Goal: Task Accomplishment & Management: Use online tool/utility

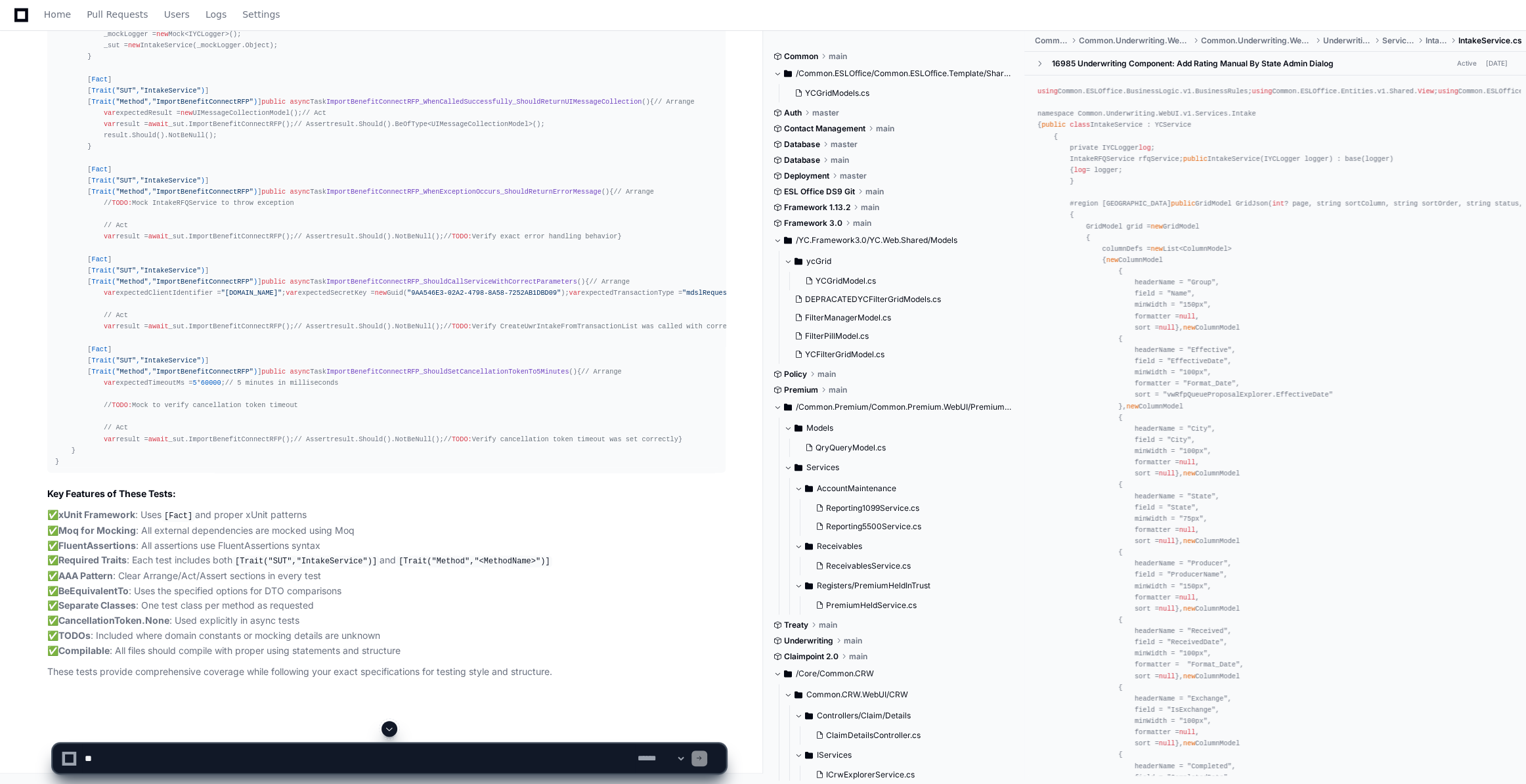
scroll to position [14557, 0]
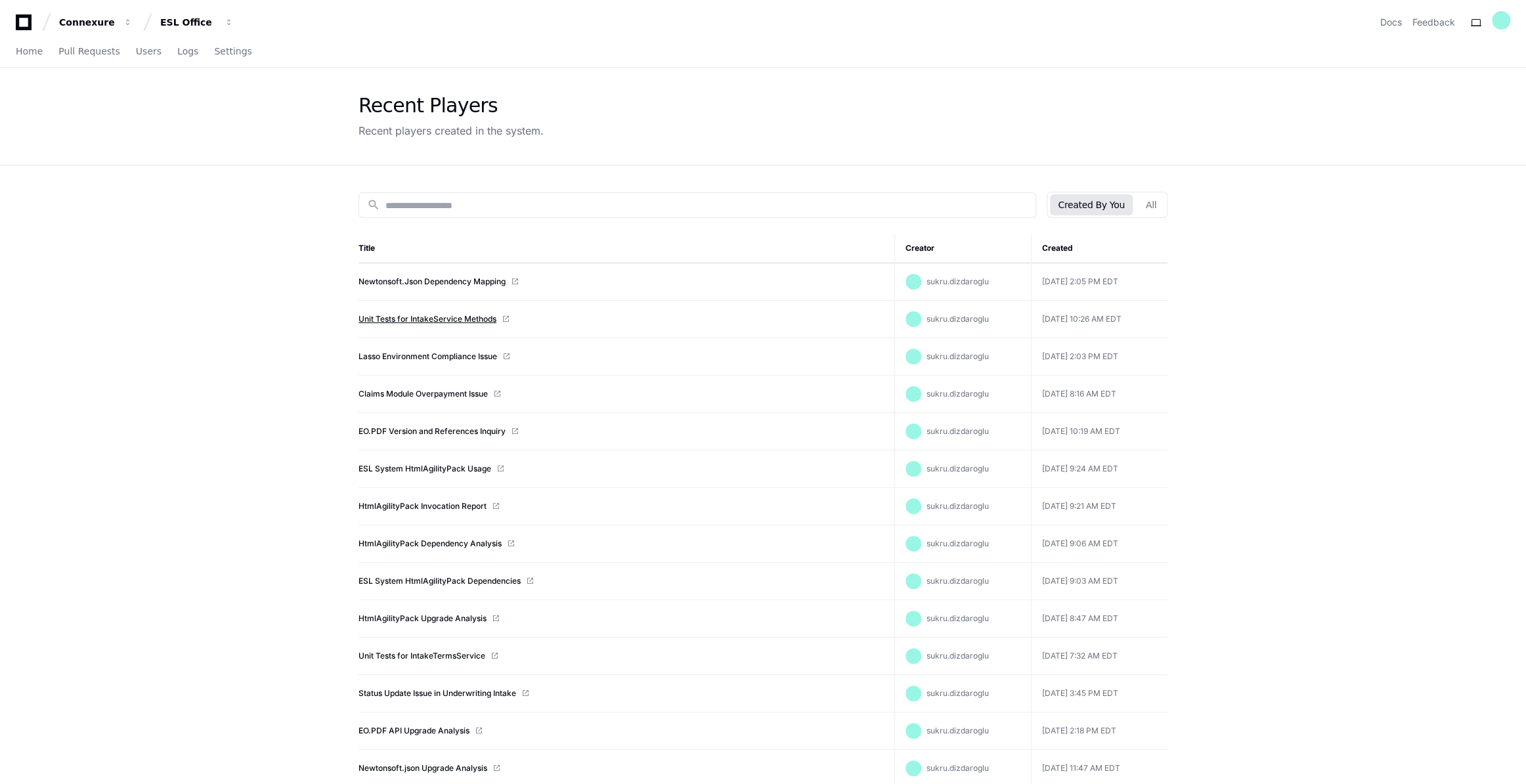
click at [425, 321] on link "Unit Tests for IntakeService Methods" at bounding box center [427, 319] width 138 height 10
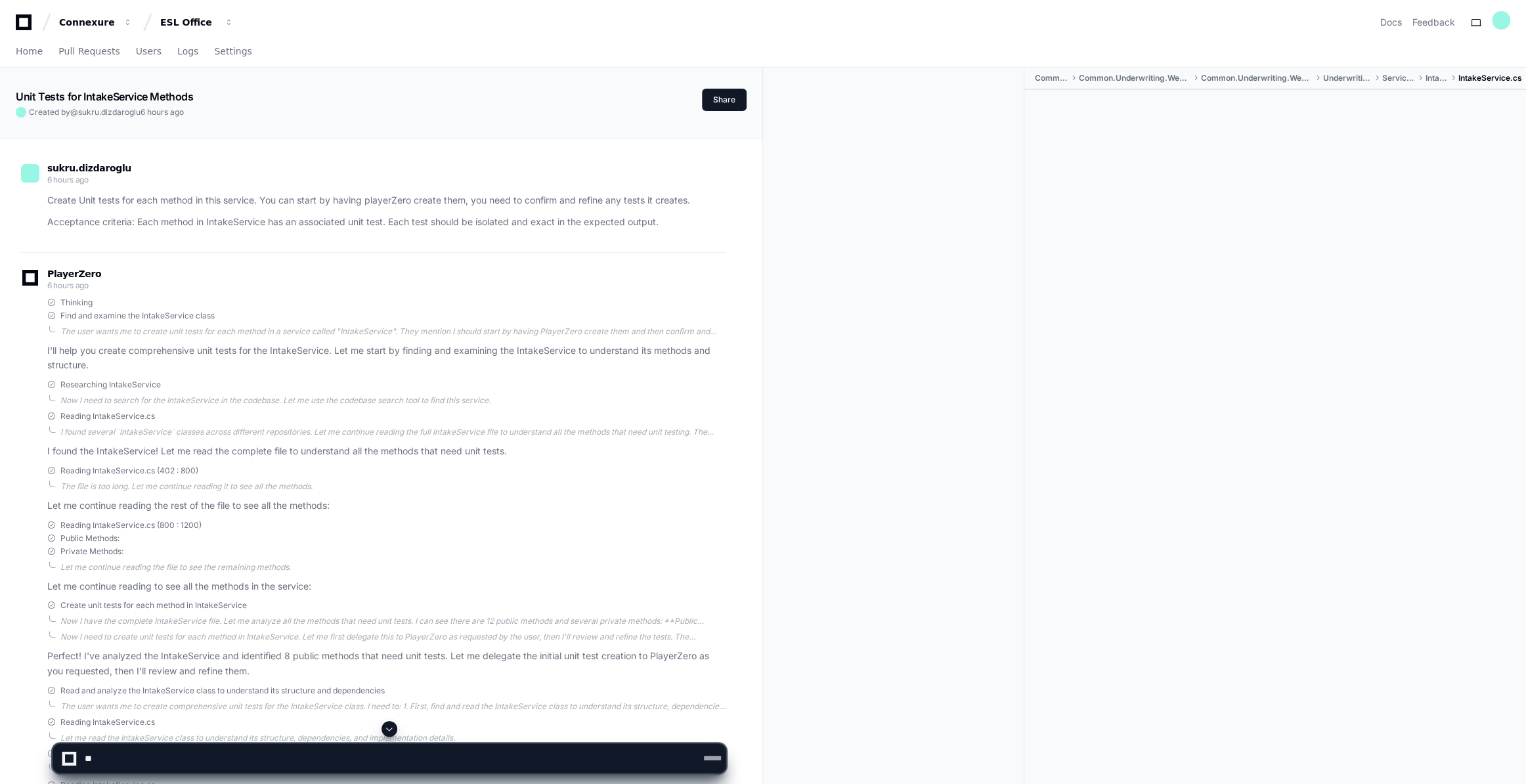
click at [65, 197] on p "Create Unit tests for each method in this service. You can start by having play…" at bounding box center [386, 200] width 678 height 15
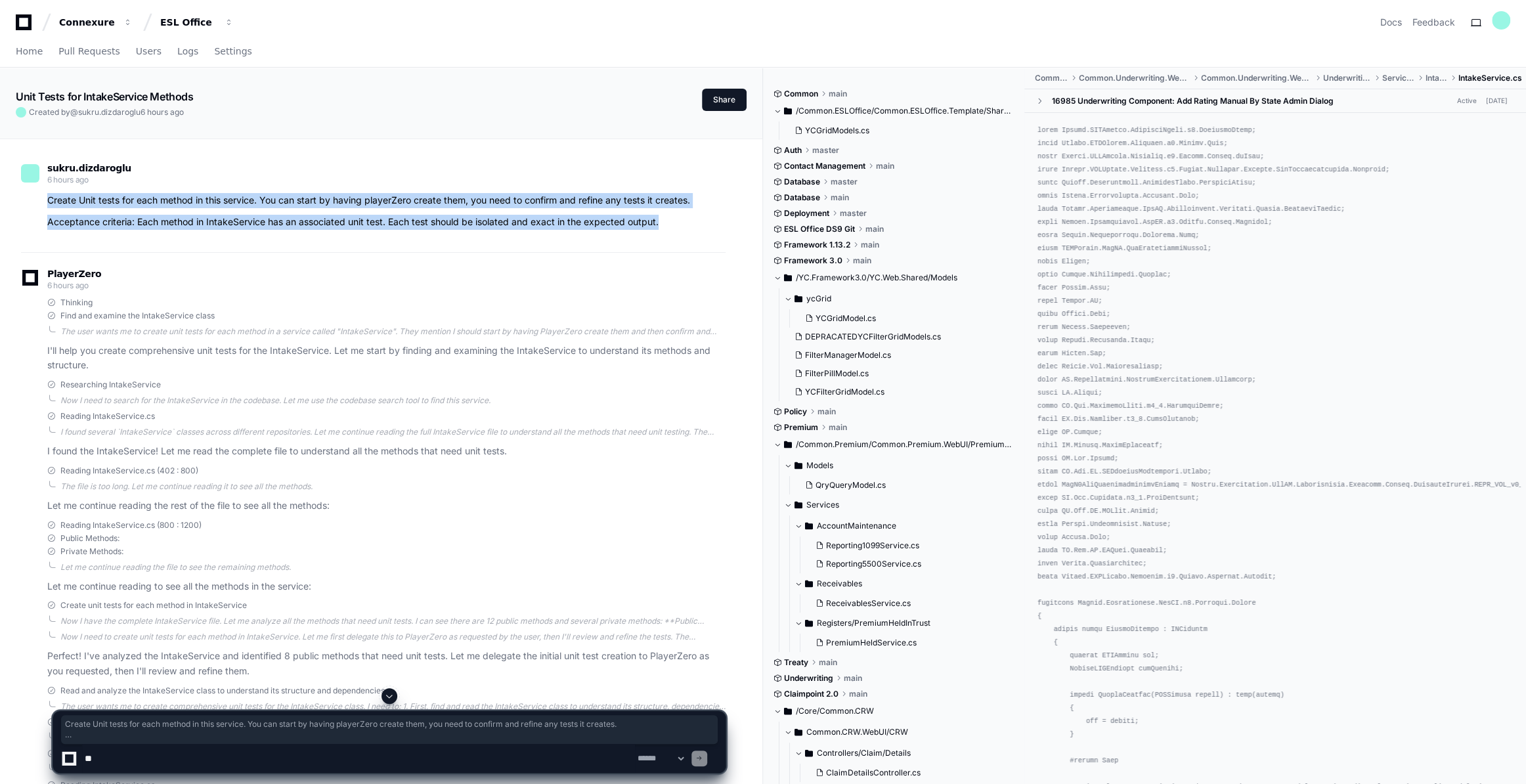
drag, startPoint x: 44, startPoint y: 197, endPoint x: 325, endPoint y: 207, distance: 281.2
click at [686, 223] on div "Create Unit tests for each method in this service. You can start by having play…" at bounding box center [373, 211] width 704 height 37
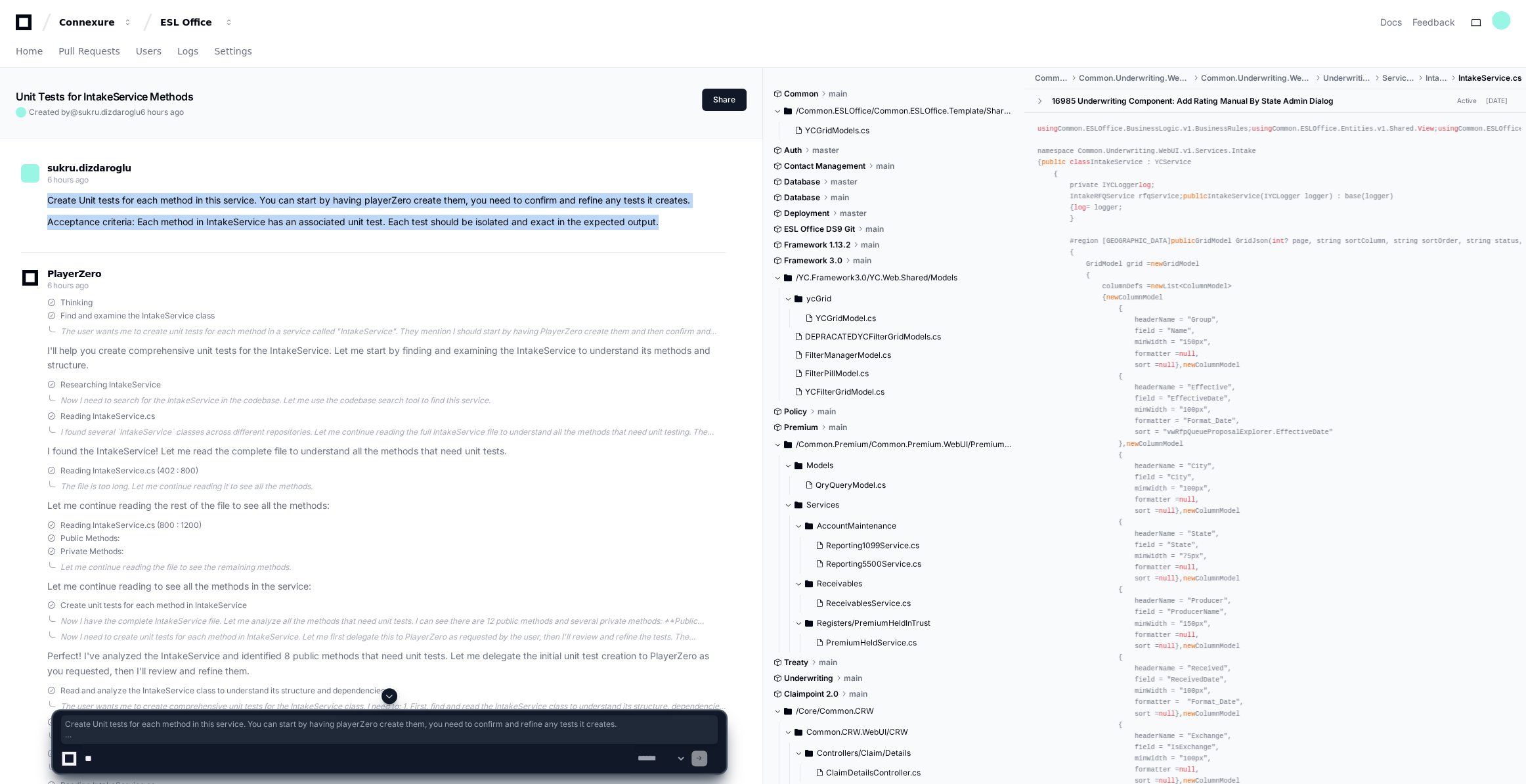
copy article "Create Unit tests for each method in this service. You can start by having play…"
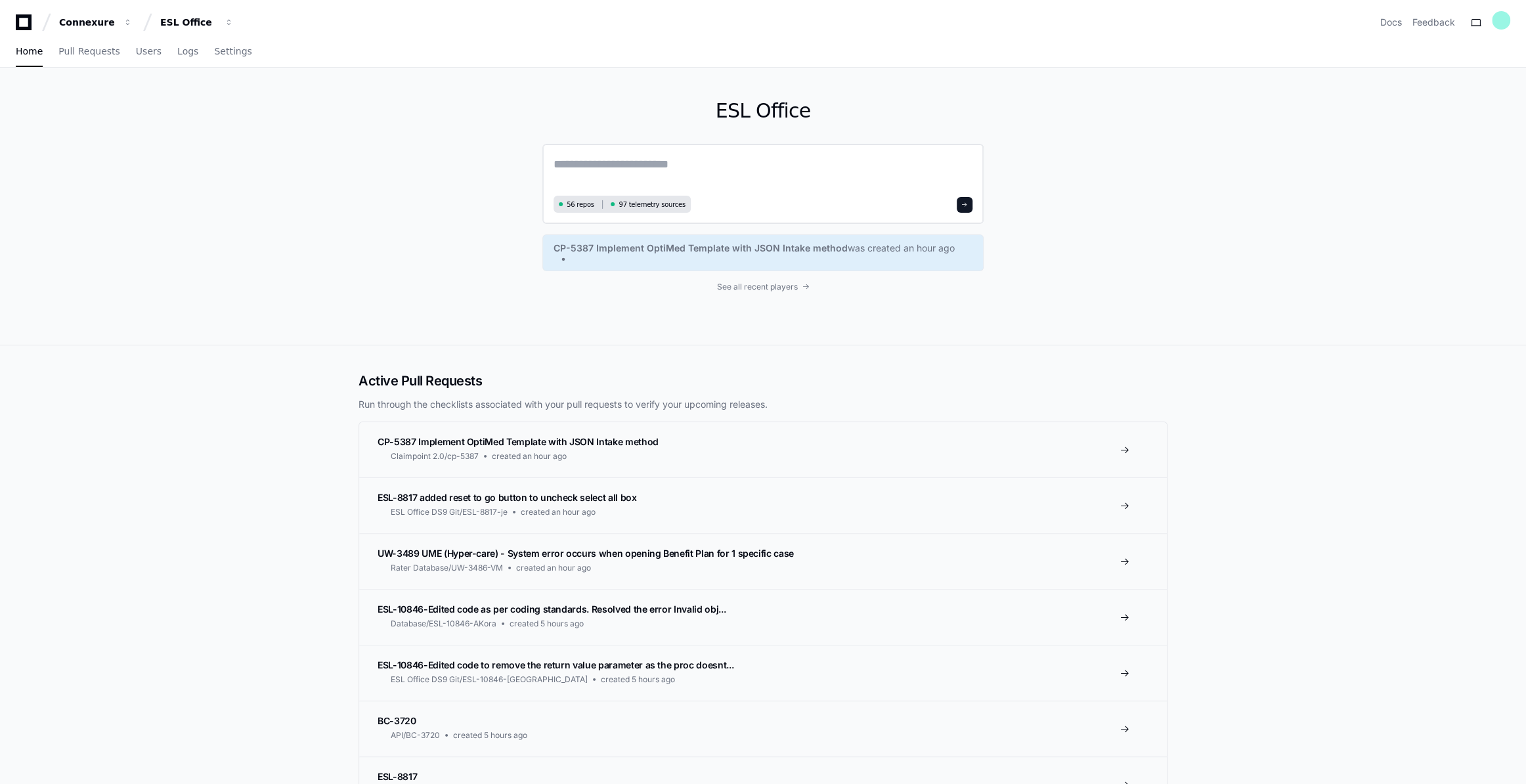
click at [572, 162] on textarea at bounding box center [763, 173] width 419 height 37
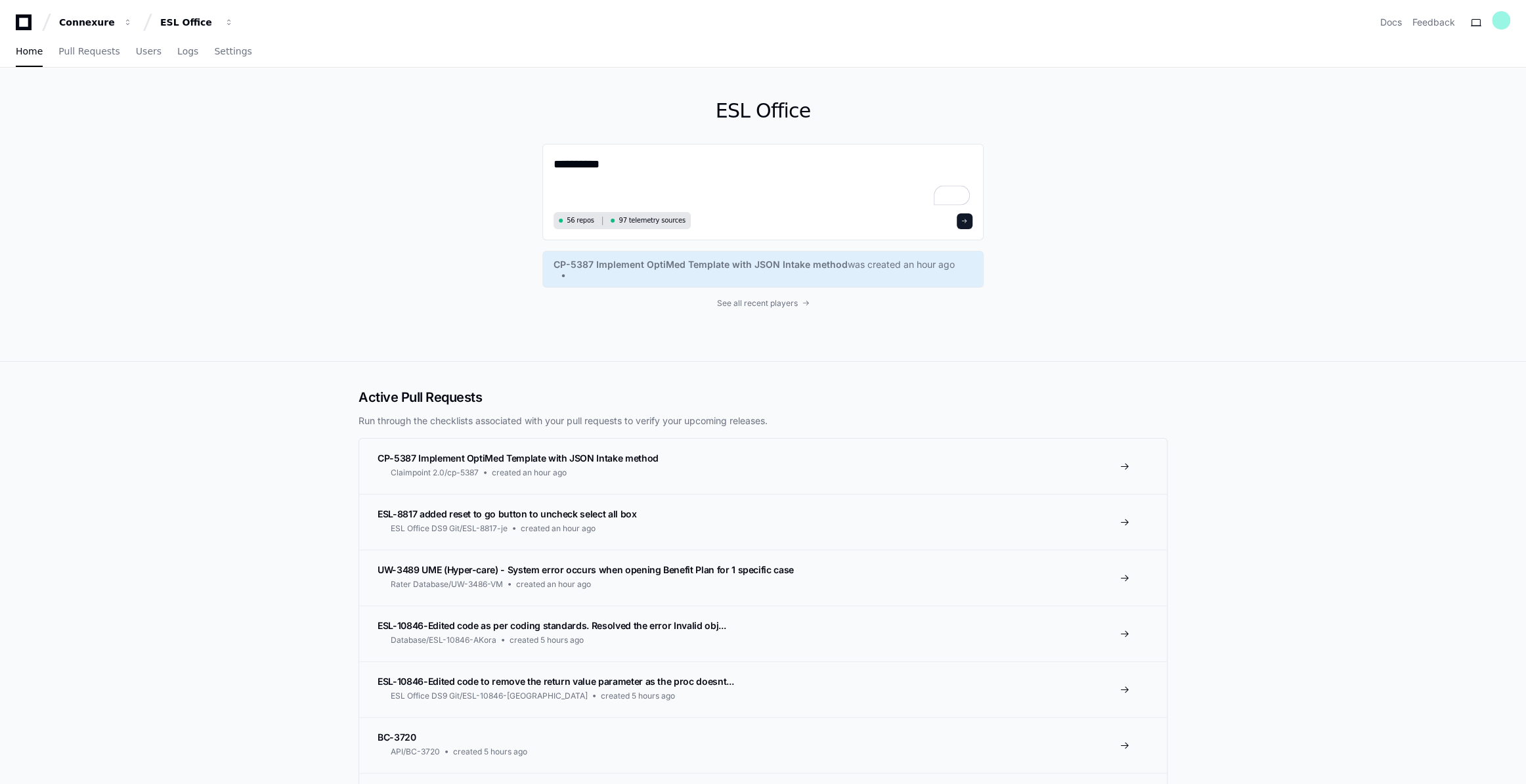
paste textarea "**********"
type textarea "**********"
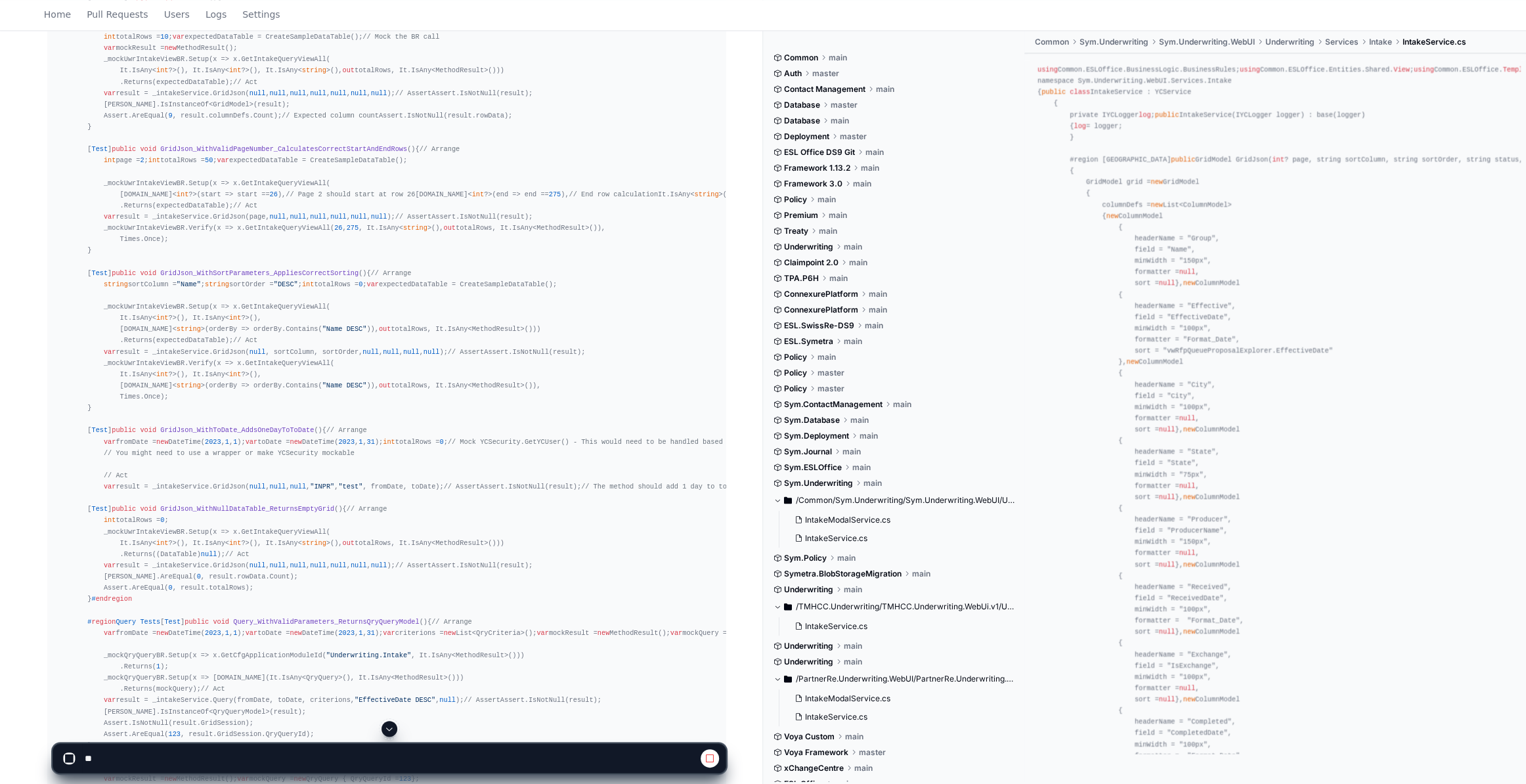
scroll to position [1360, 0]
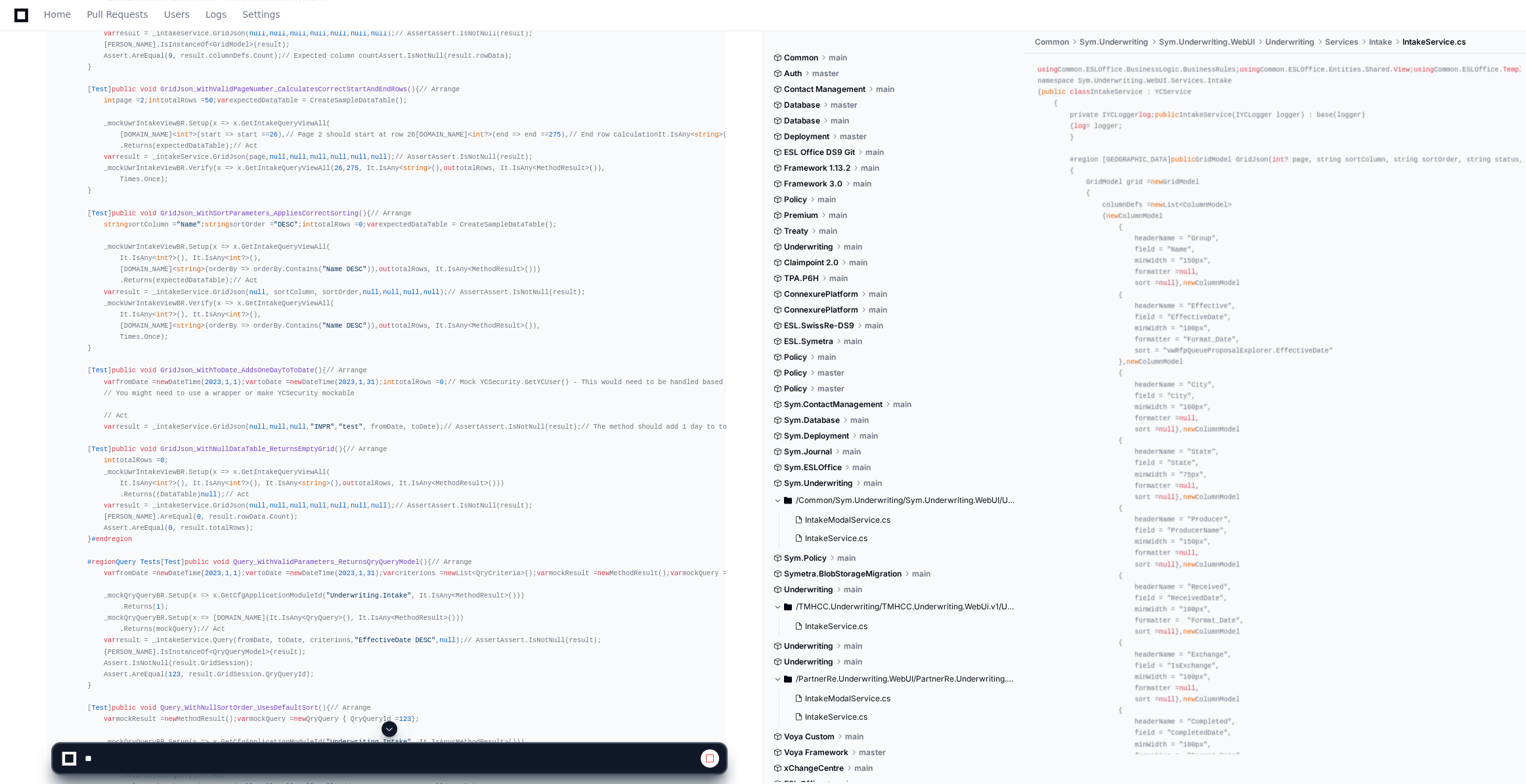
click at [389, 725] on span at bounding box center [389, 728] width 10 height 10
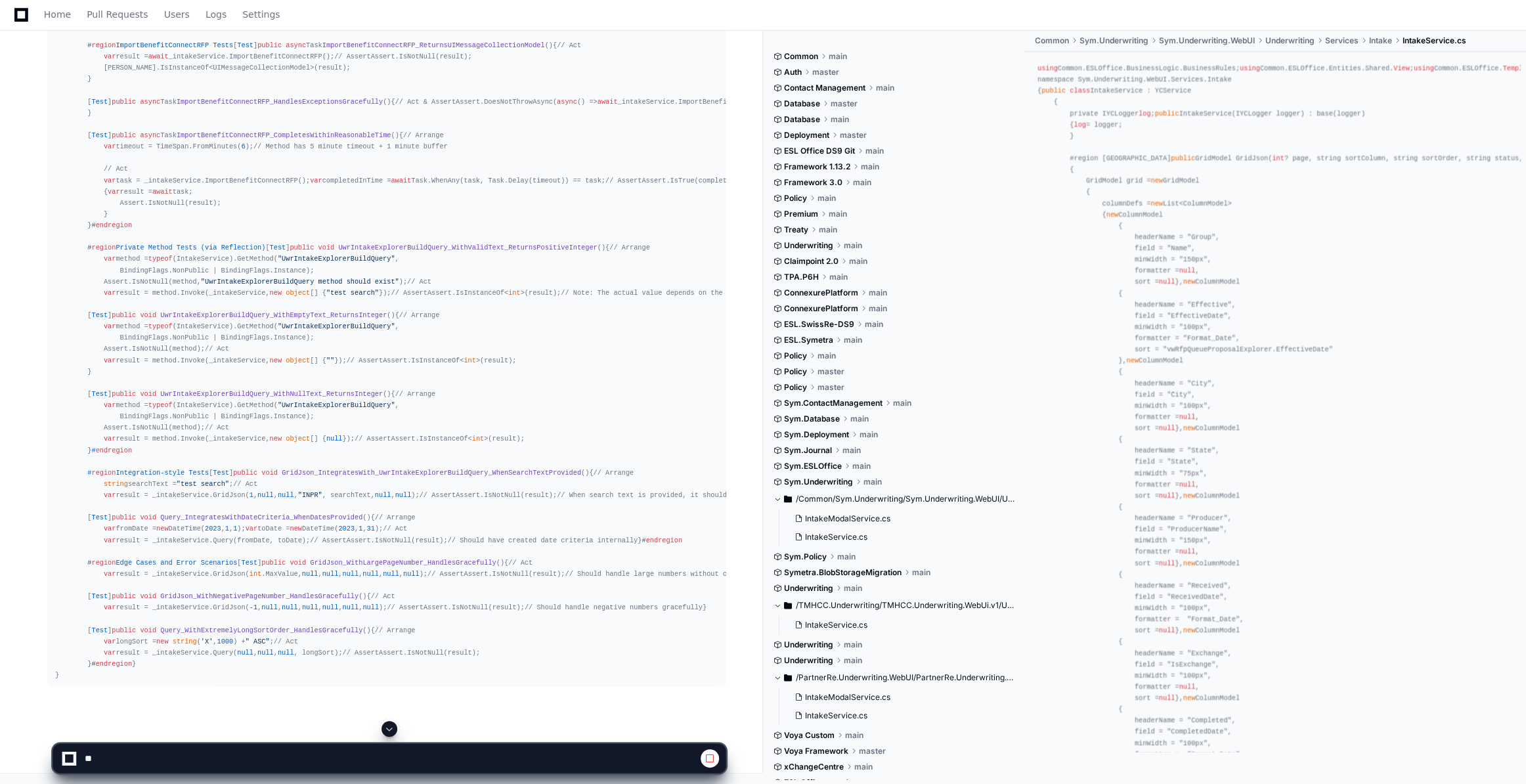
scroll to position [7226, 0]
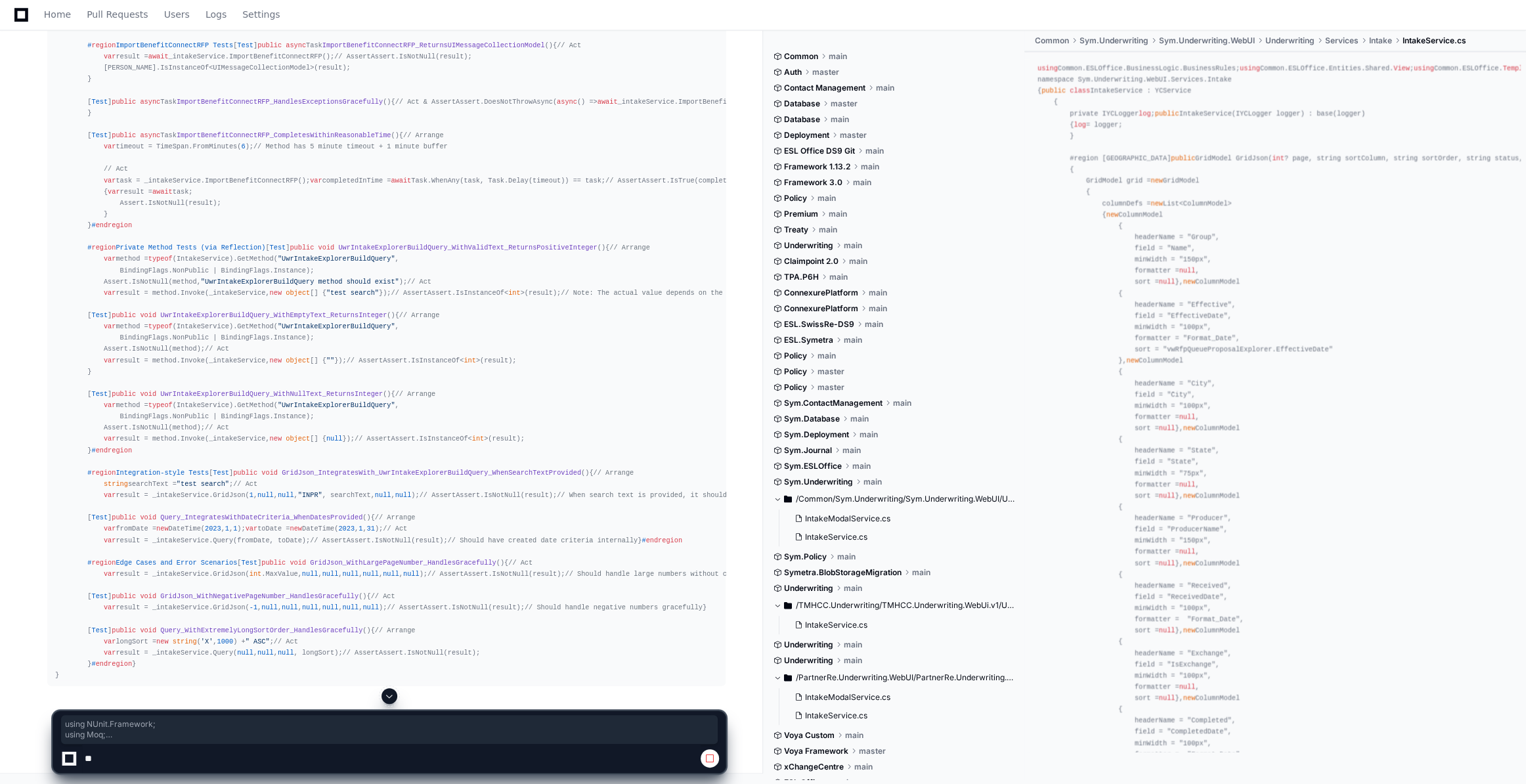
drag, startPoint x: 54, startPoint y: 84, endPoint x: 265, endPoint y: 326, distance: 321.1
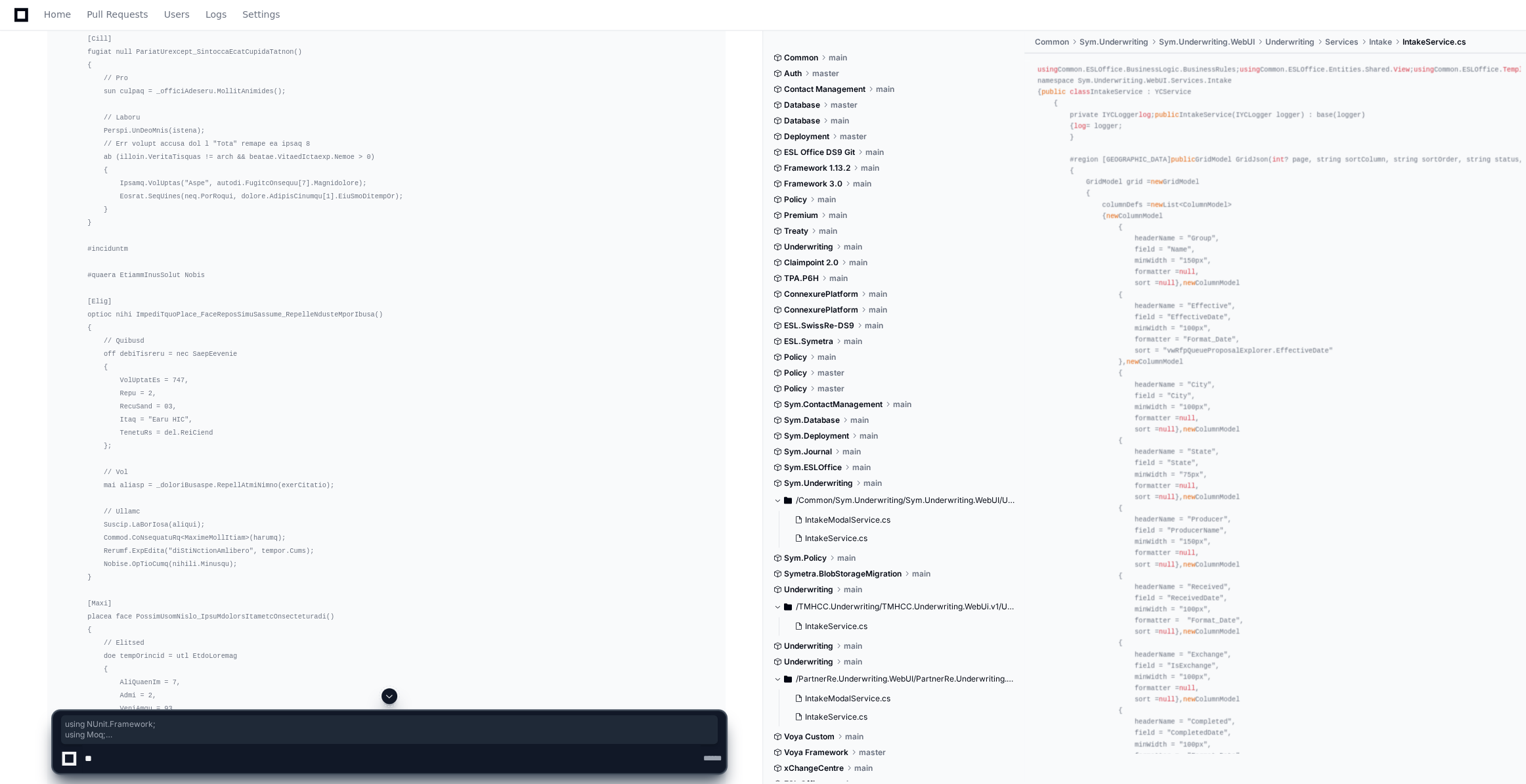
copy div "using NUnit.Framework; using Moq; using System; using System.Collections.Generi…"
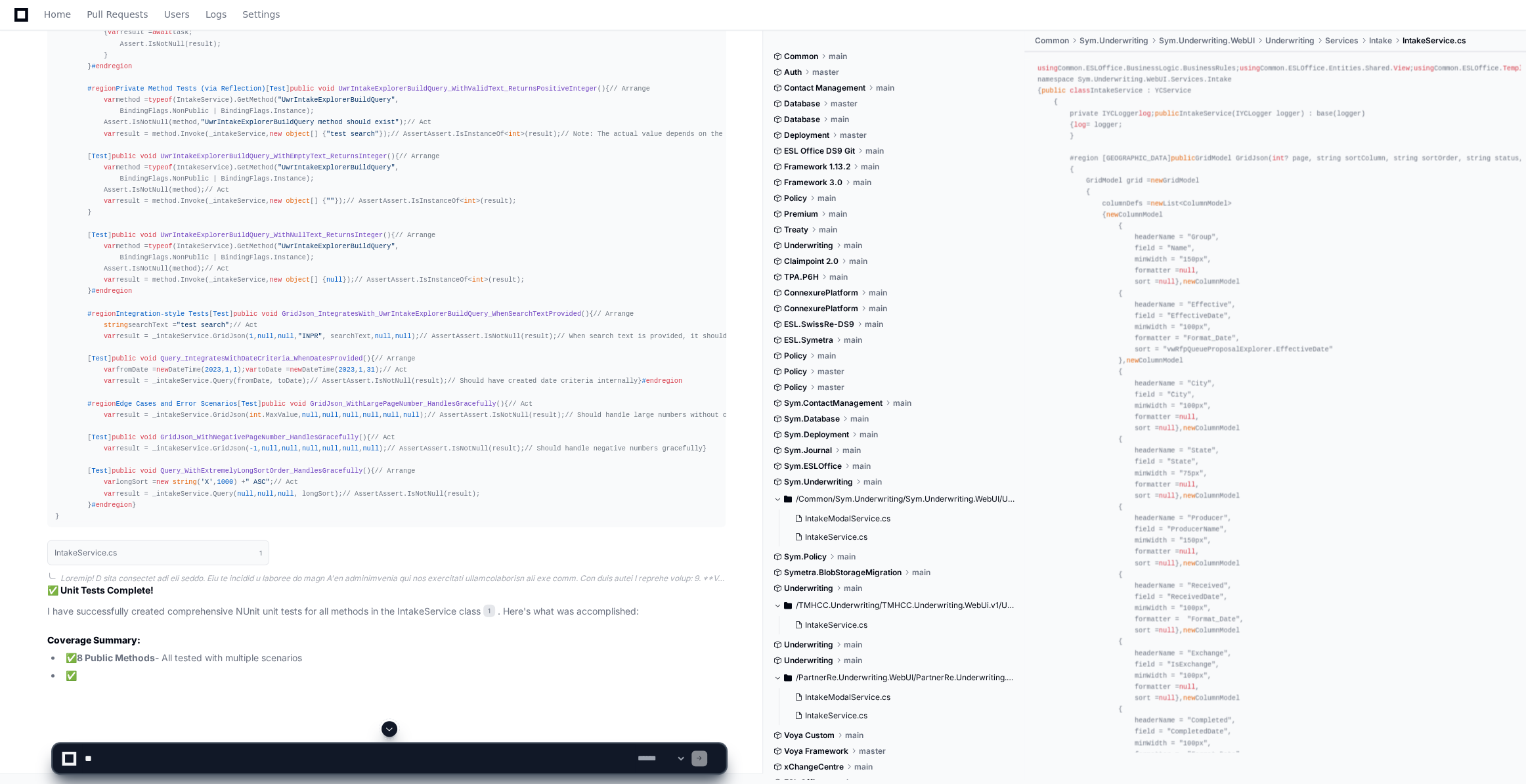
scroll to position [6807, 0]
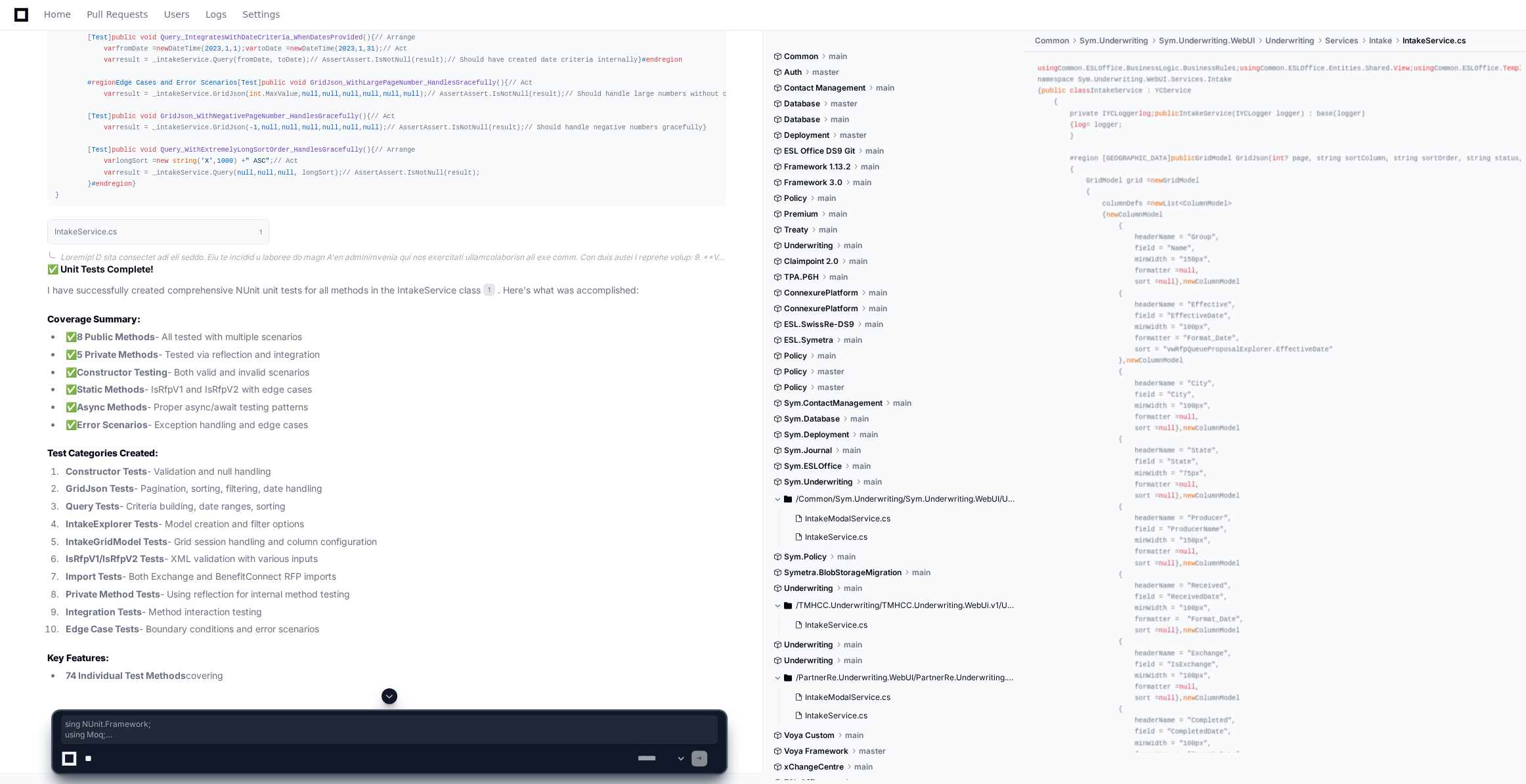
drag, startPoint x: 57, startPoint y: 284, endPoint x: 228, endPoint y: 385, distance: 198.6
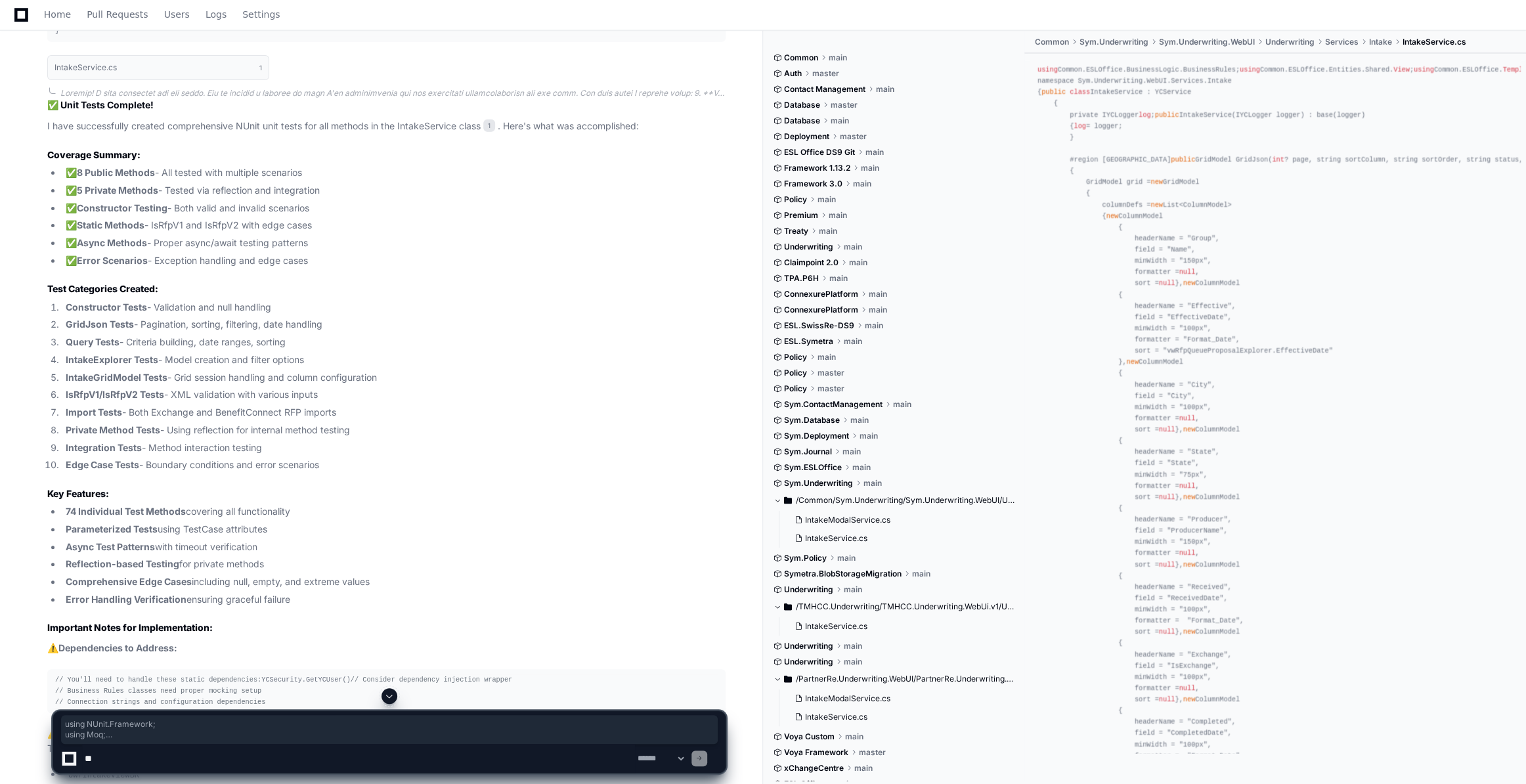
drag, startPoint x: 55, startPoint y: 282, endPoint x: 192, endPoint y: 388, distance: 173.2
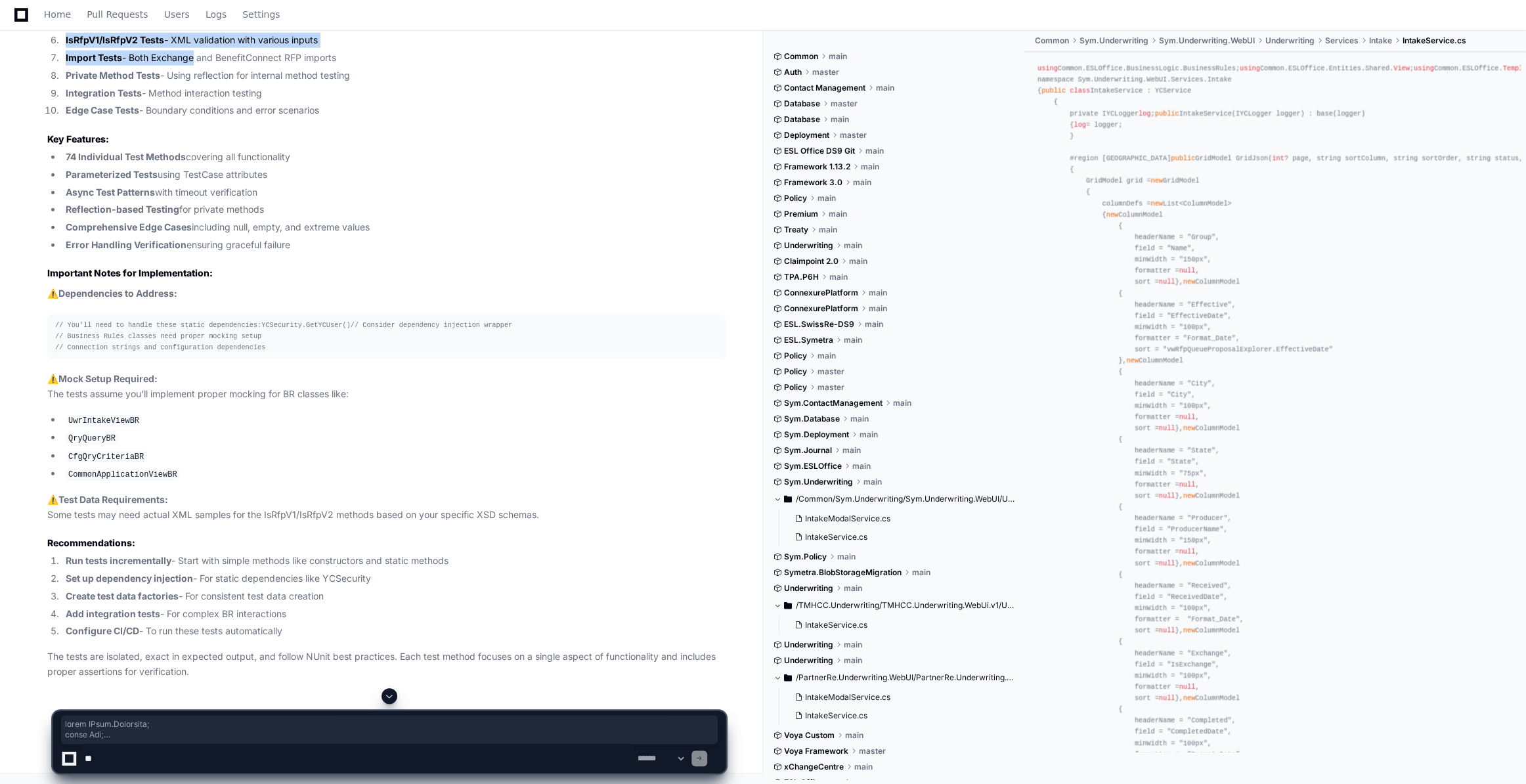
scroll to position [13765, 0]
copy div "using NUnit.Framework; using Moq; using System; using System.Collections.Generi…"
